Goal: Check status

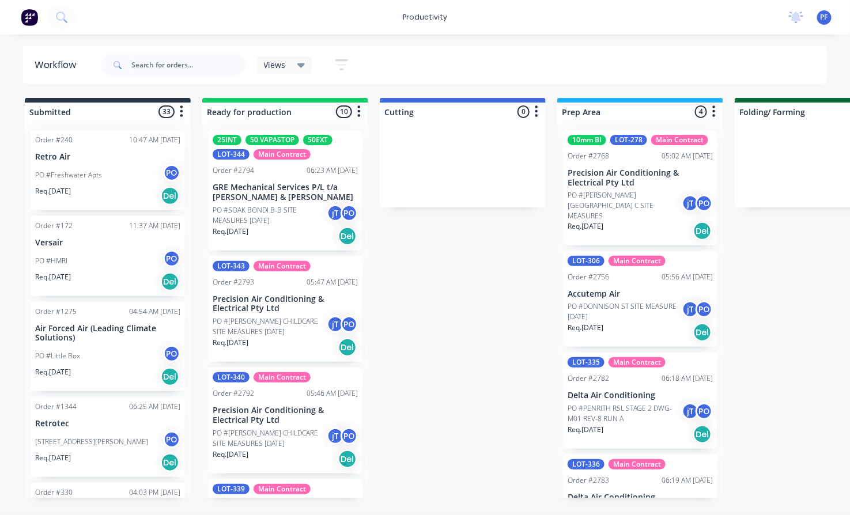
scroll to position [43, 0]
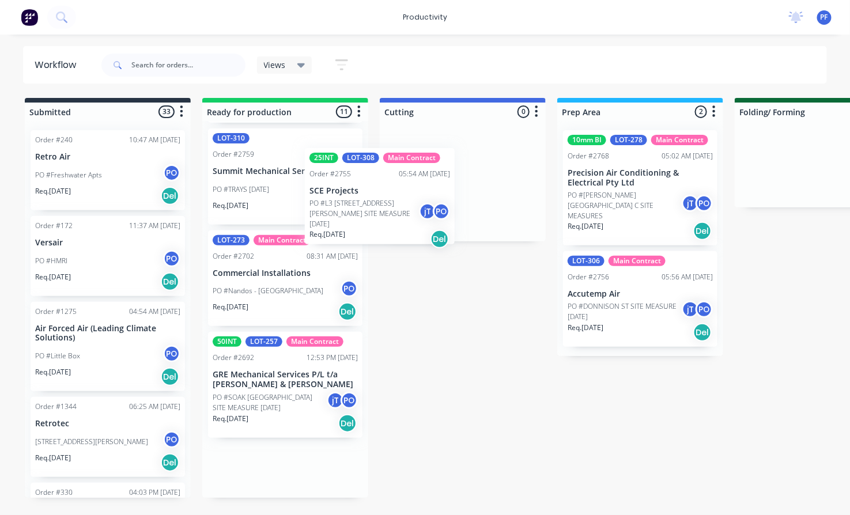
scroll to position [768, 0]
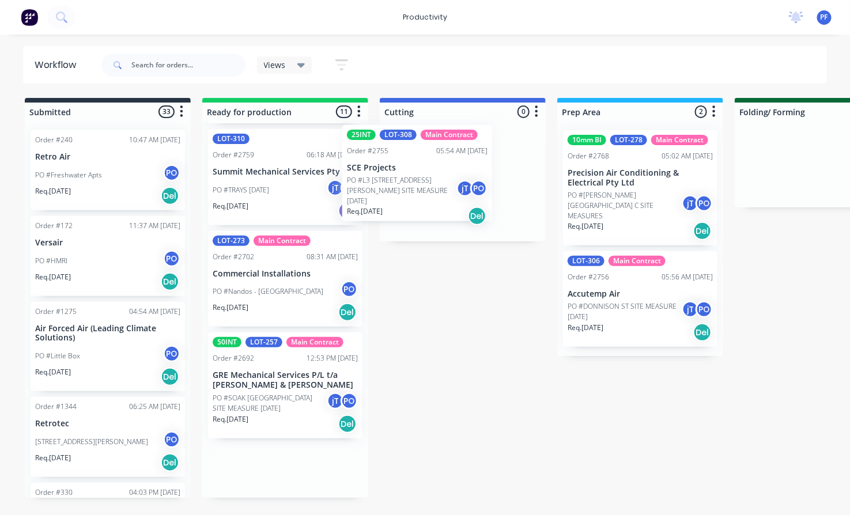
drag, startPoint x: 277, startPoint y: 299, endPoint x: 413, endPoint y: 191, distance: 172.7
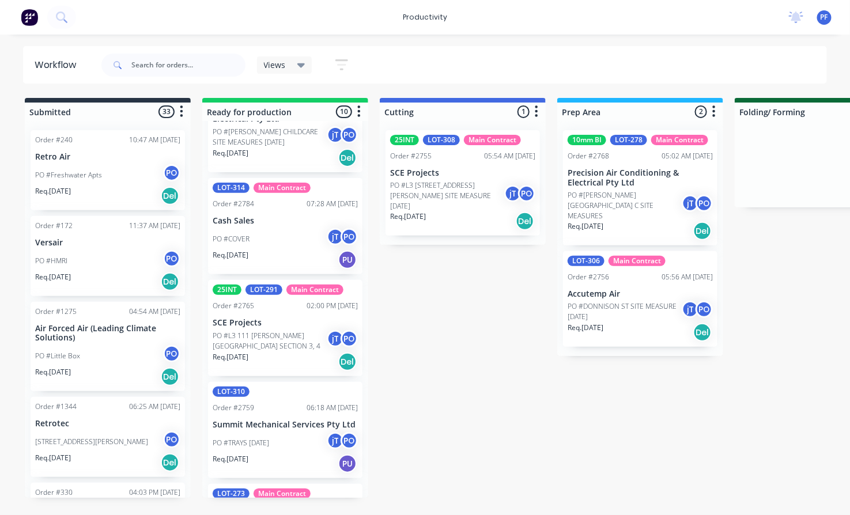
scroll to position [451, 0]
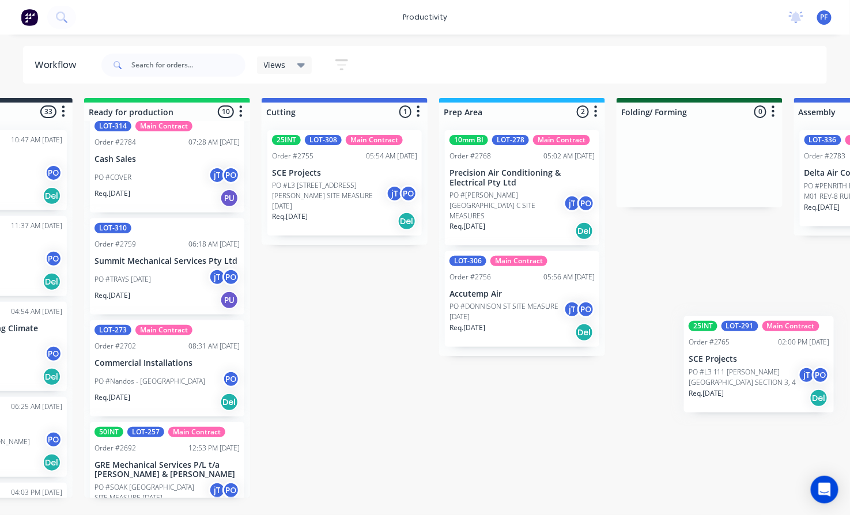
scroll to position [0, 129]
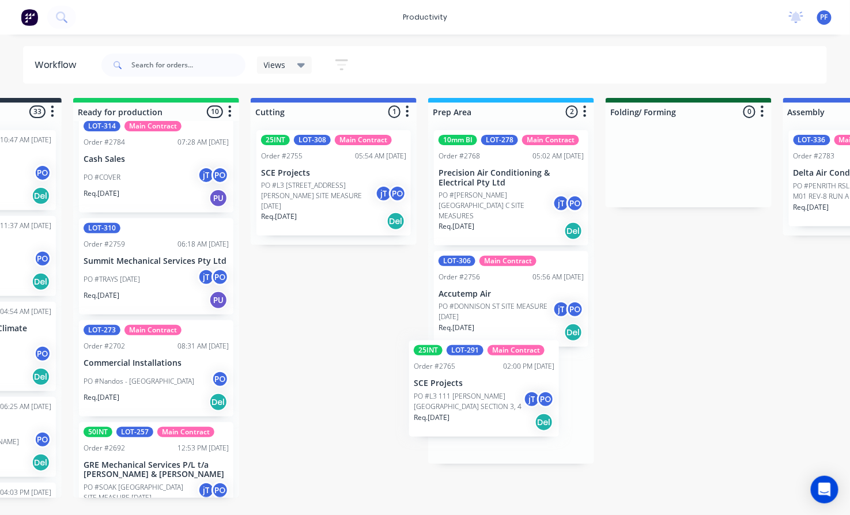
drag, startPoint x: 266, startPoint y: 292, endPoint x: 462, endPoint y: 394, distance: 220.9
